Goal: Task Accomplishment & Management: Manage account settings

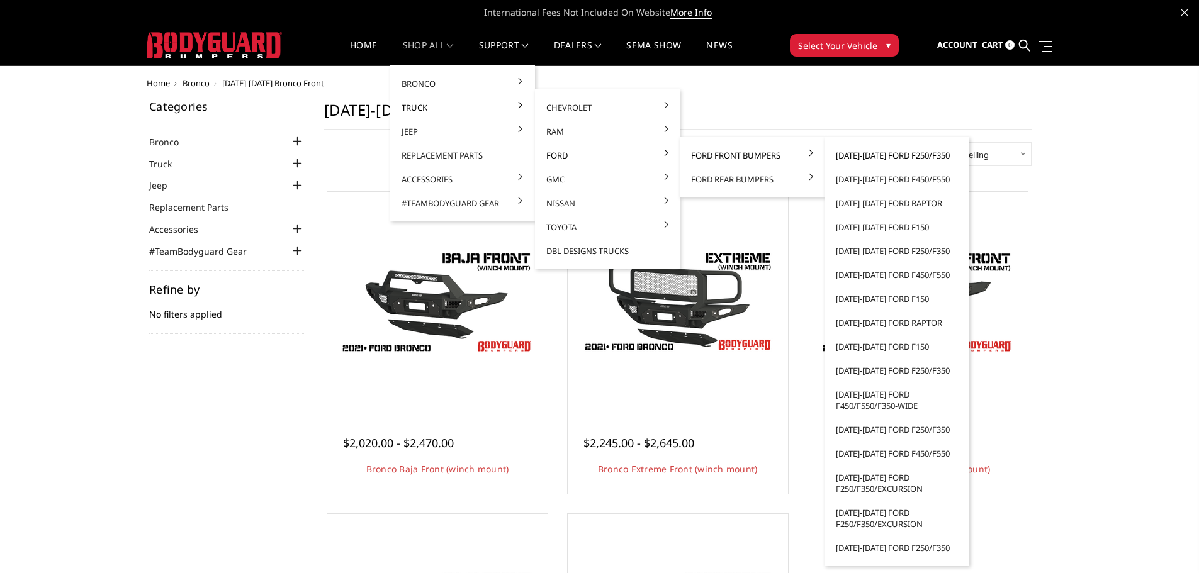
click at [868, 159] on link "[DATE]-[DATE] Ford F250/F350" at bounding box center [896, 155] width 135 height 24
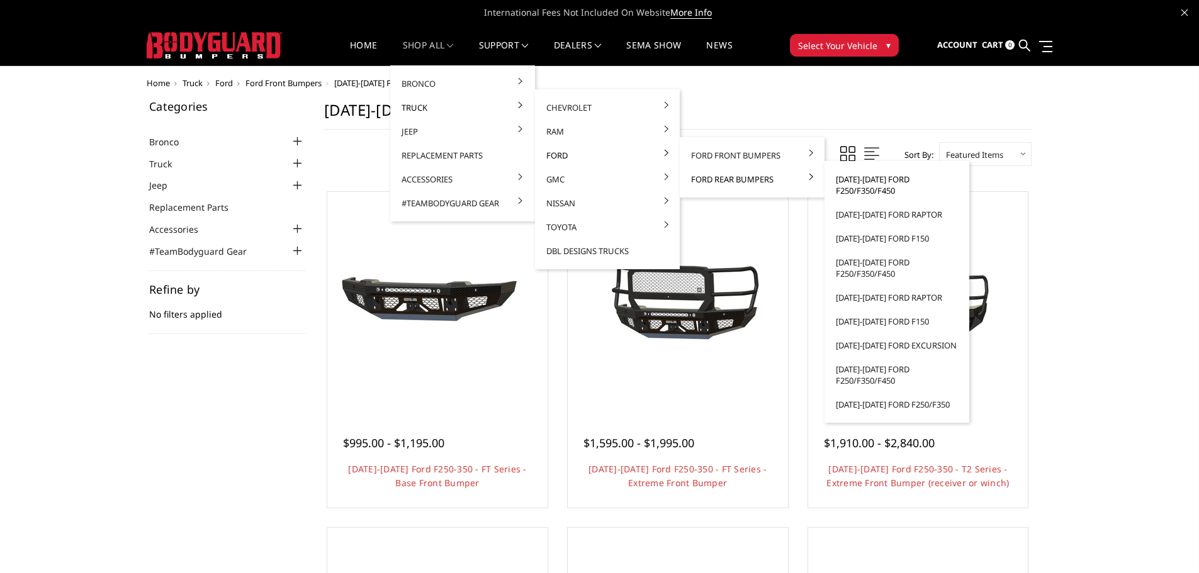
click at [847, 177] on link "[DATE]-[DATE] Ford F250/F350/F450" at bounding box center [896, 184] width 135 height 35
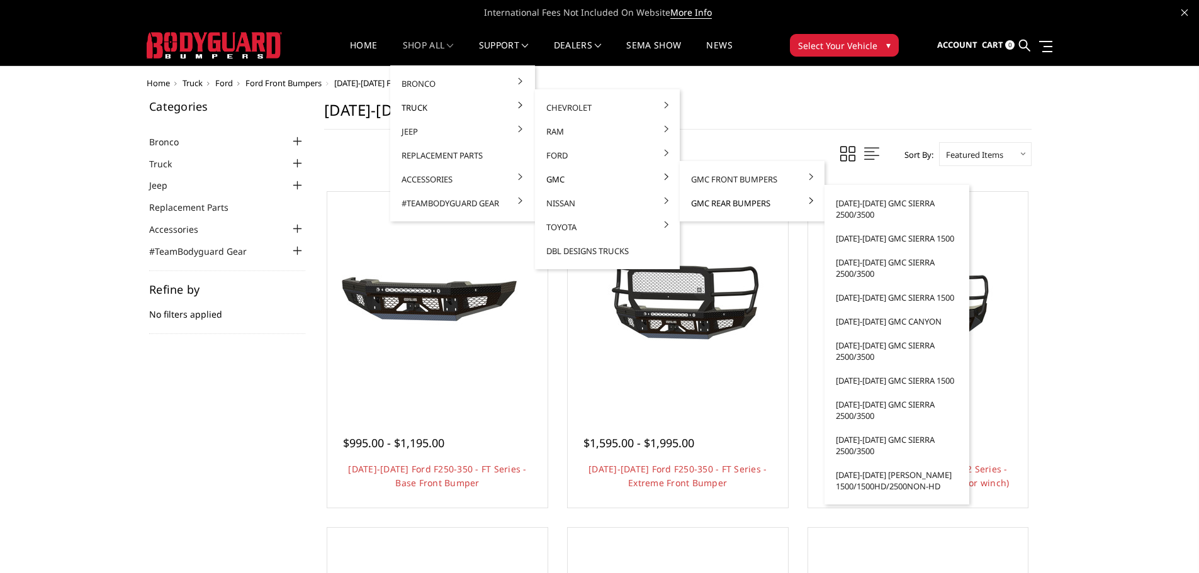
click at [755, 200] on link "GMC Rear Bumpers" at bounding box center [752, 203] width 135 height 24
click at [865, 202] on link "[DATE]-[DATE] GMC Sierra 2500/3500" at bounding box center [896, 208] width 135 height 35
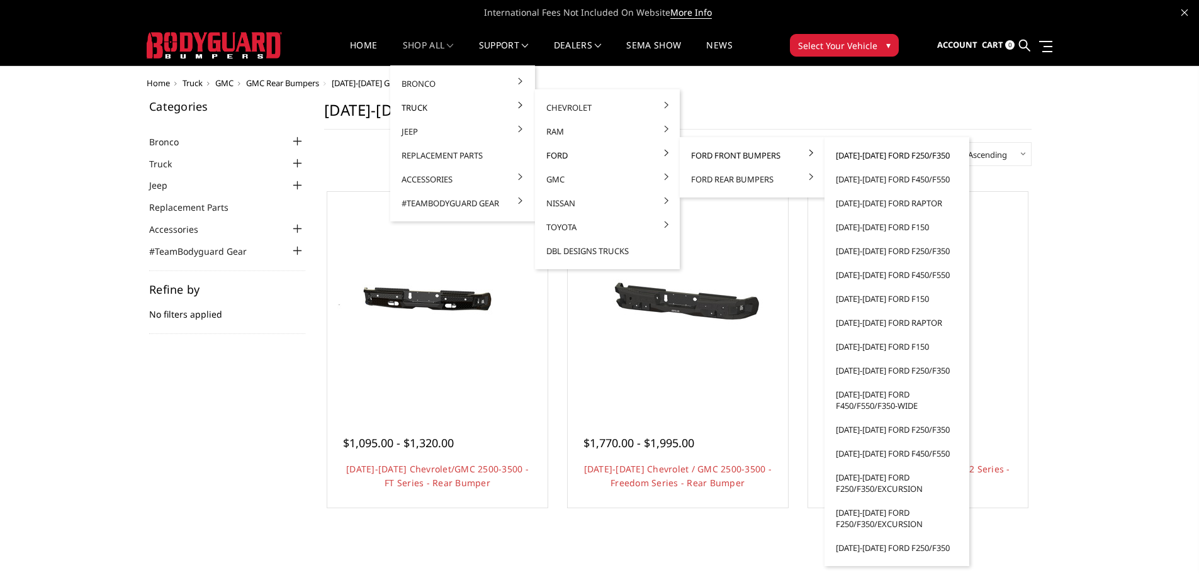
click at [855, 155] on link "[DATE]-[DATE] Ford F250/F350" at bounding box center [896, 155] width 135 height 24
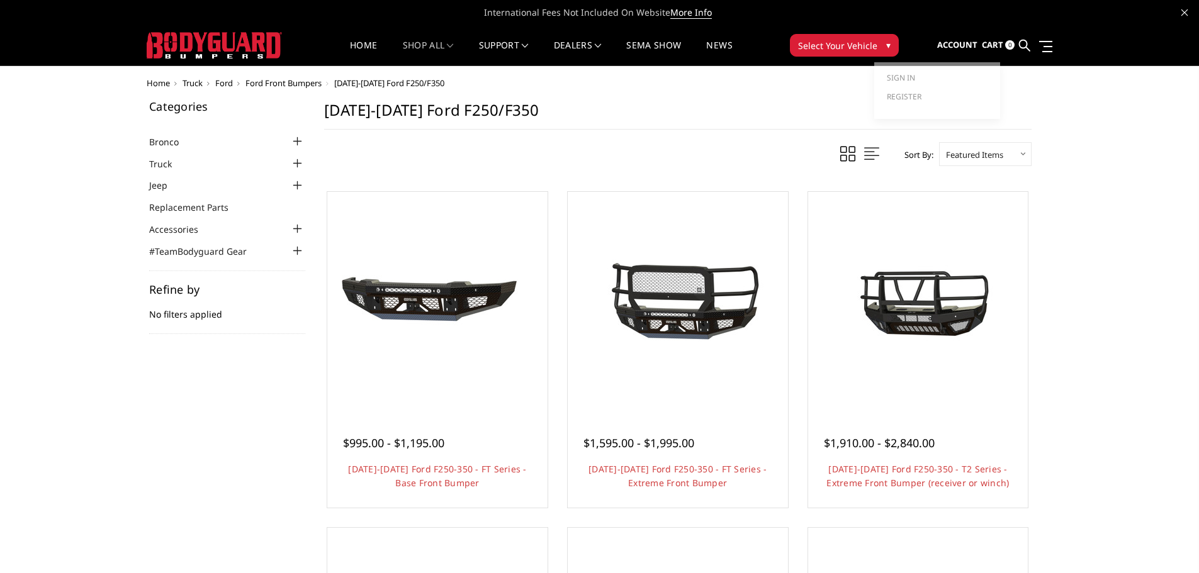
click at [968, 46] on span "Account" at bounding box center [957, 44] width 40 height 11
click at [917, 80] on link "Sign in" at bounding box center [936, 78] width 101 height 19
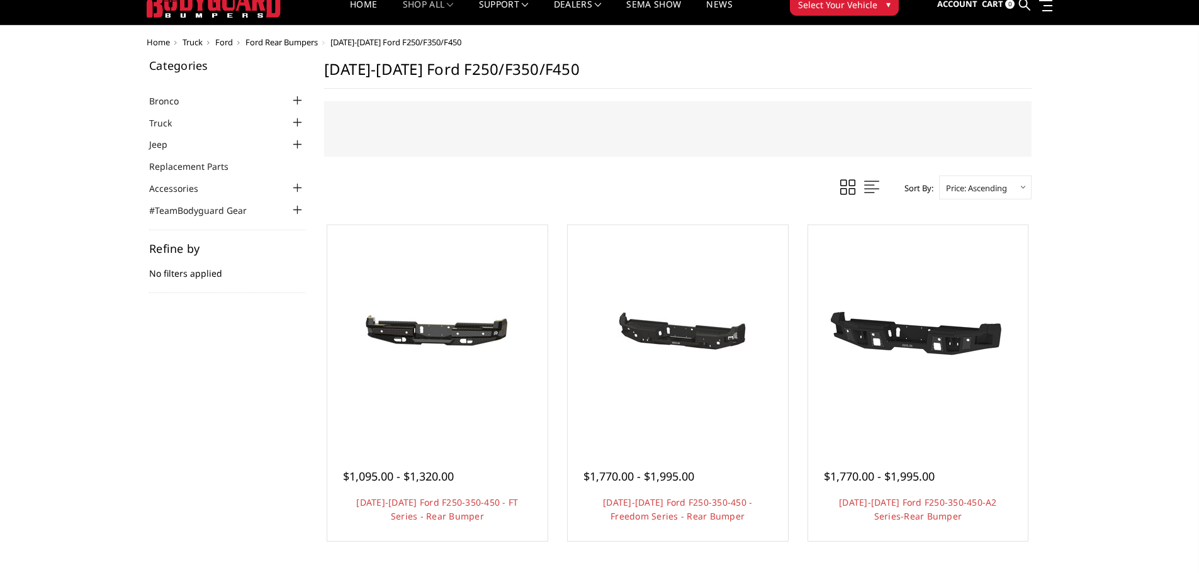
scroll to position [63, 0]
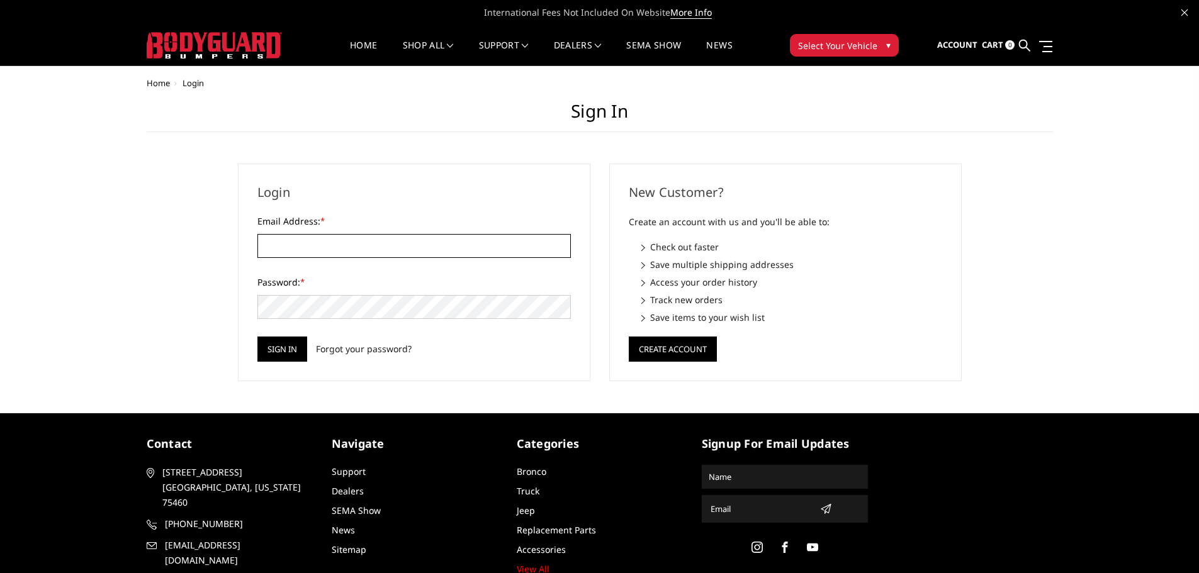
click at [447, 248] on input "Email Address: *" at bounding box center [413, 246] width 313 height 24
type input "[EMAIL_ADDRESS][DOMAIN_NAME]"
click at [410, 238] on input "[EMAIL_ADDRESS][DOMAIN_NAME]" at bounding box center [413, 246] width 313 height 24
click at [411, 238] on input "[EMAIL_ADDRESS][DOMAIN_NAME]" at bounding box center [413, 246] width 313 height 24
